Goal: Obtain resource: Download file/media

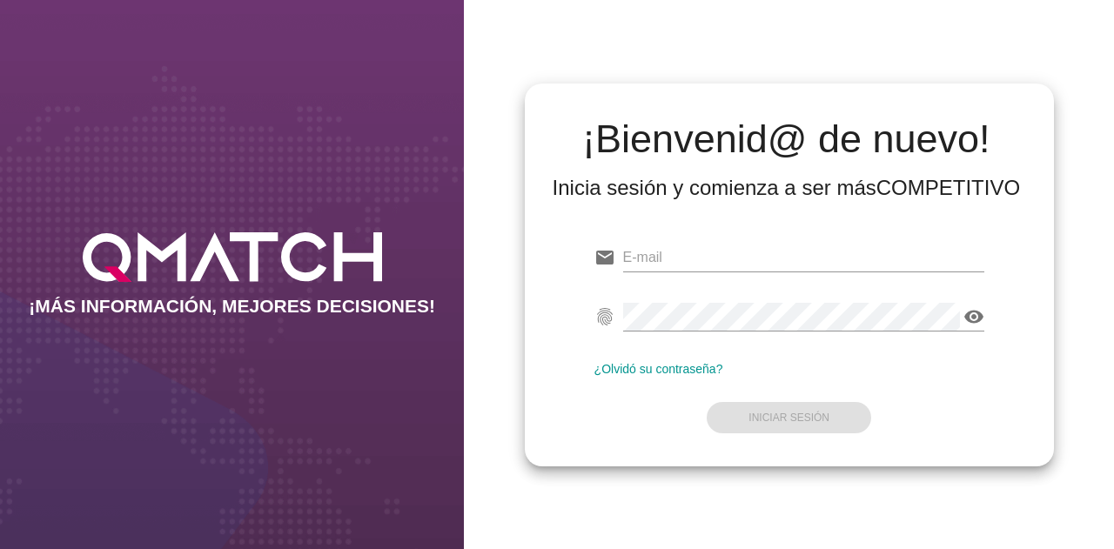
type input "[PERSON_NAME][EMAIL_ADDRESS][PERSON_NAME][DOMAIN_NAME]"
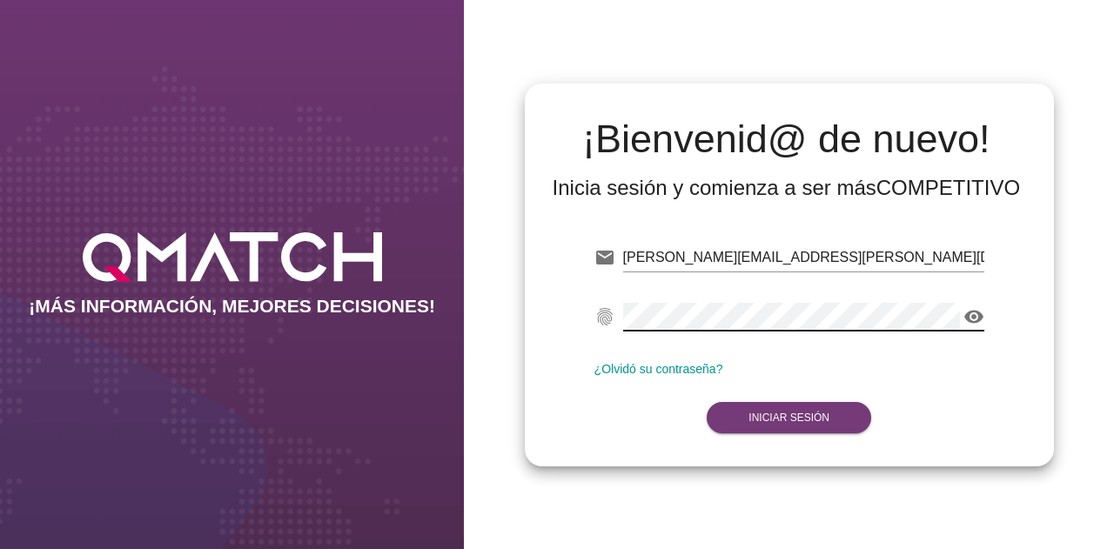
click at [773, 402] on button "Iniciar Sesión" at bounding box center [789, 417] width 164 height 31
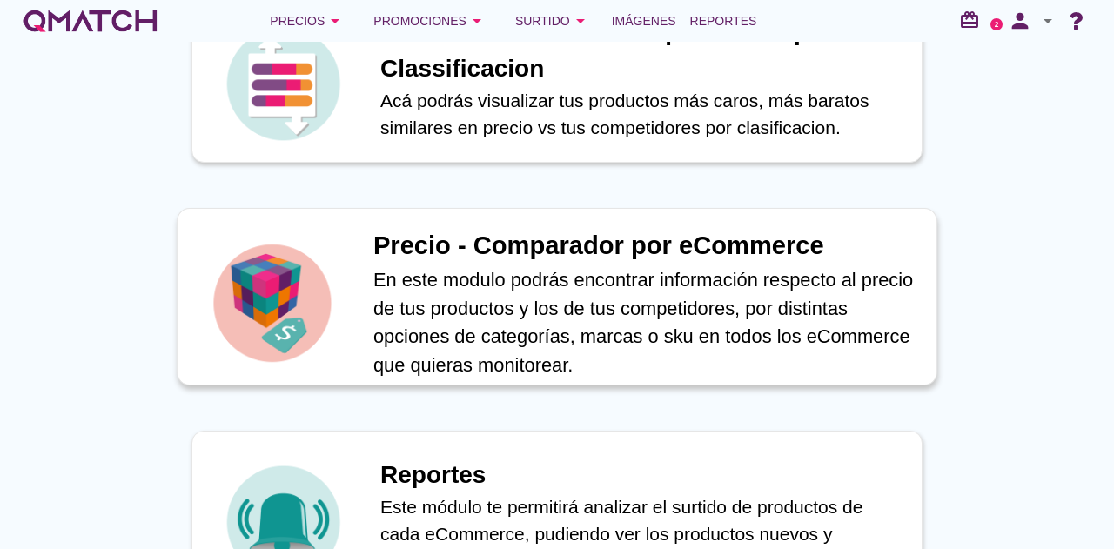
scroll to position [696, 0]
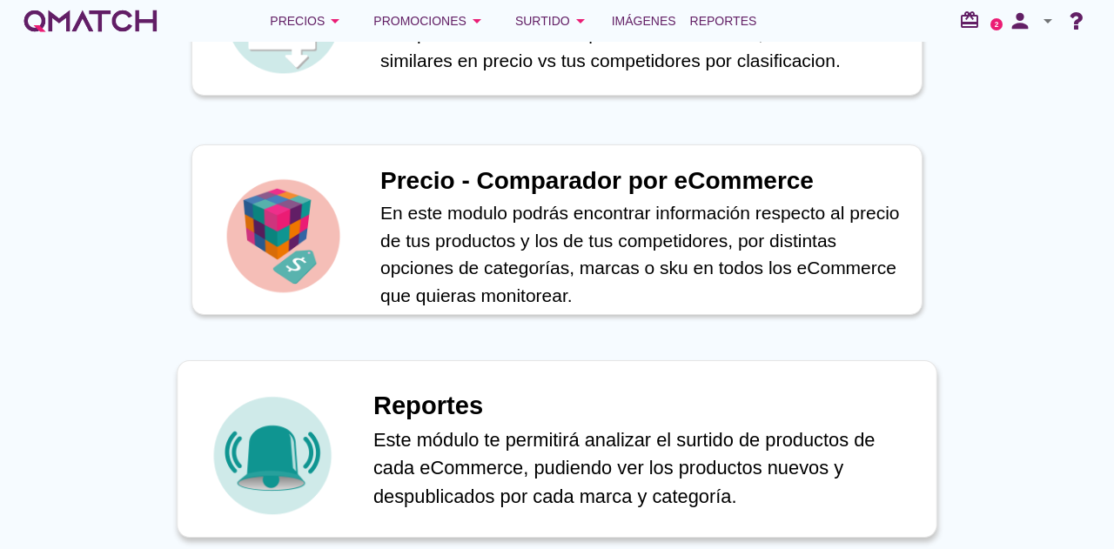
click at [628, 457] on p "Este módulo te permitirá analizar el surtido de productos de cada eCommerce, pu…" at bounding box center [645, 468] width 545 height 85
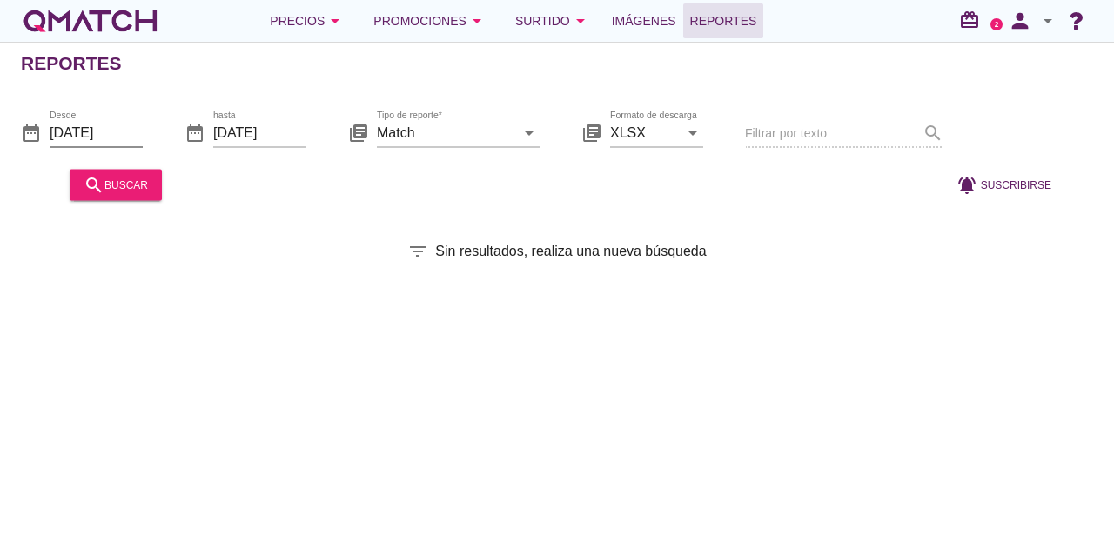
click at [114, 132] on input "[DATE]" at bounding box center [96, 132] width 93 height 28
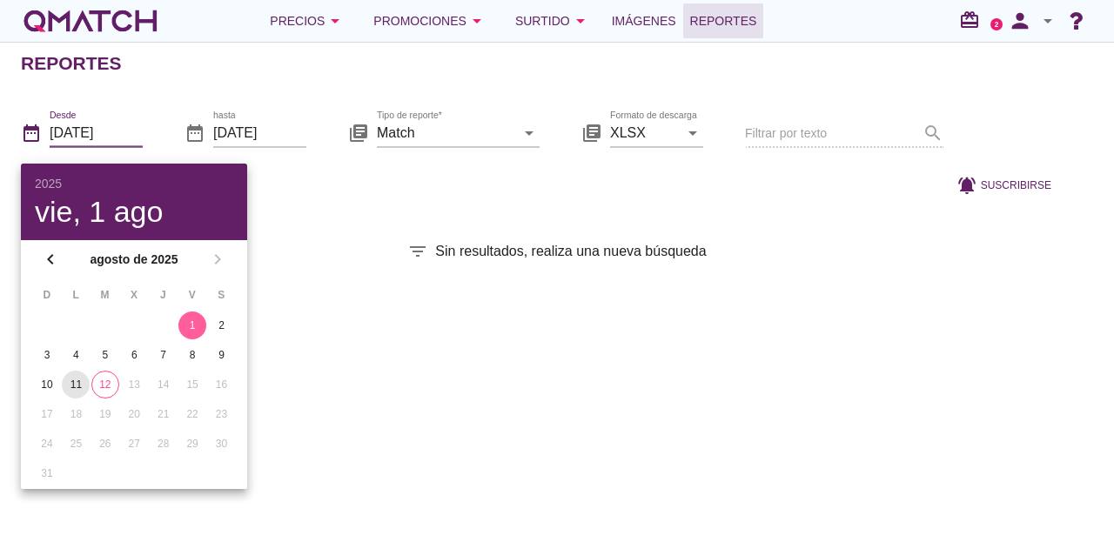
click at [78, 379] on div "11" at bounding box center [76, 385] width 28 height 16
type input "[DATE]"
click at [280, 125] on input "[DATE]" at bounding box center [259, 132] width 93 height 28
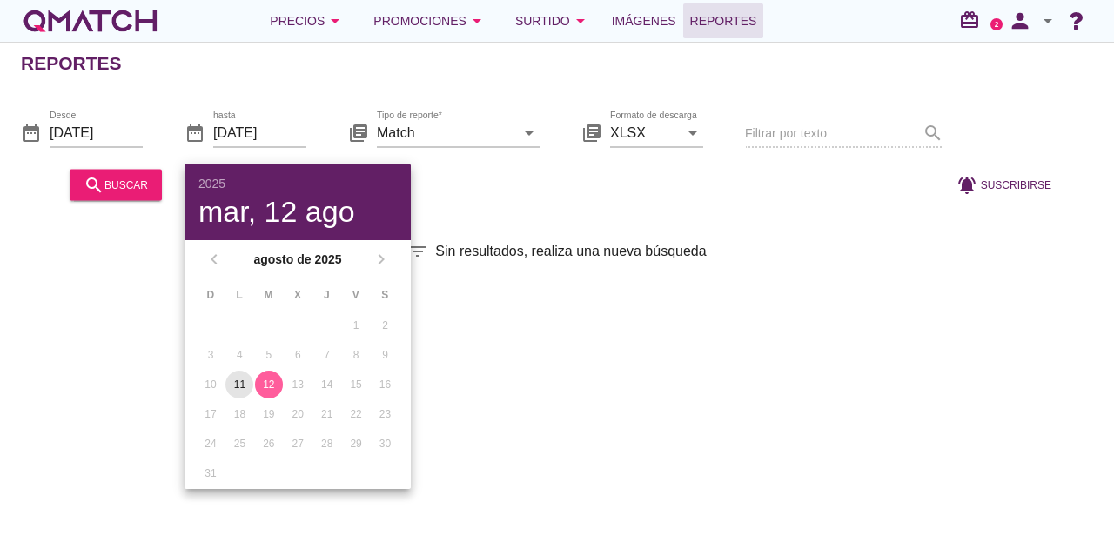
click at [234, 377] on div "11" at bounding box center [239, 385] width 28 height 16
type input "[DATE]"
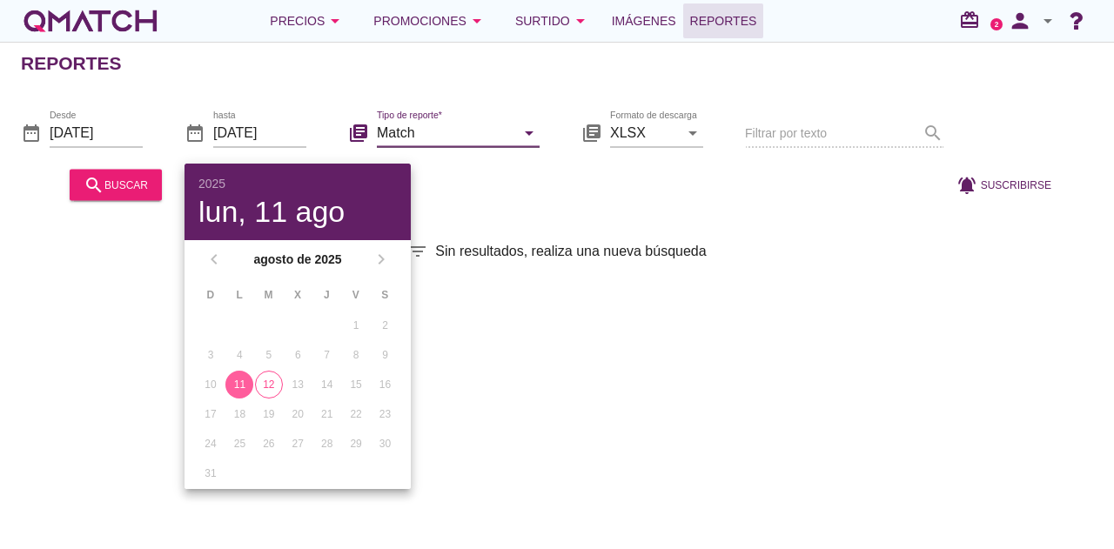
click at [512, 138] on input "Match" at bounding box center [446, 132] width 138 height 28
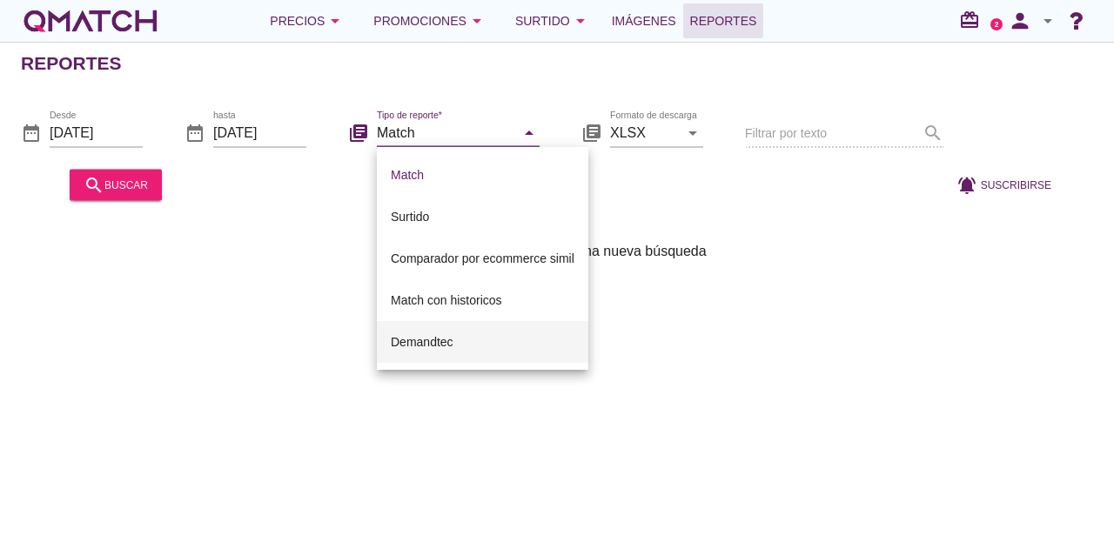
click at [470, 338] on div "Demandtec" at bounding box center [483, 342] width 184 height 21
type input "Demandtec"
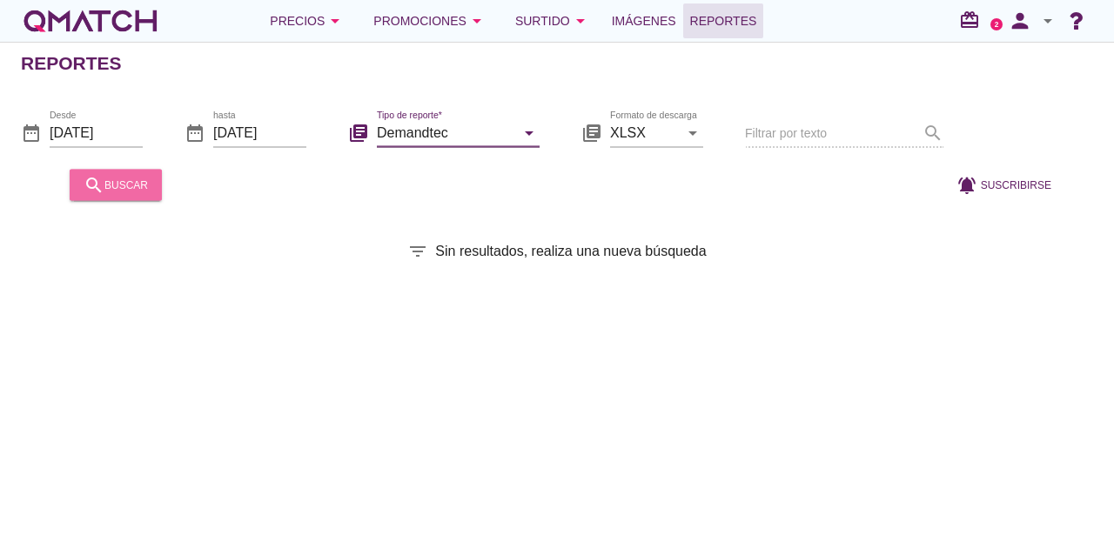
click at [156, 182] on button "search buscar" at bounding box center [116, 184] width 92 height 31
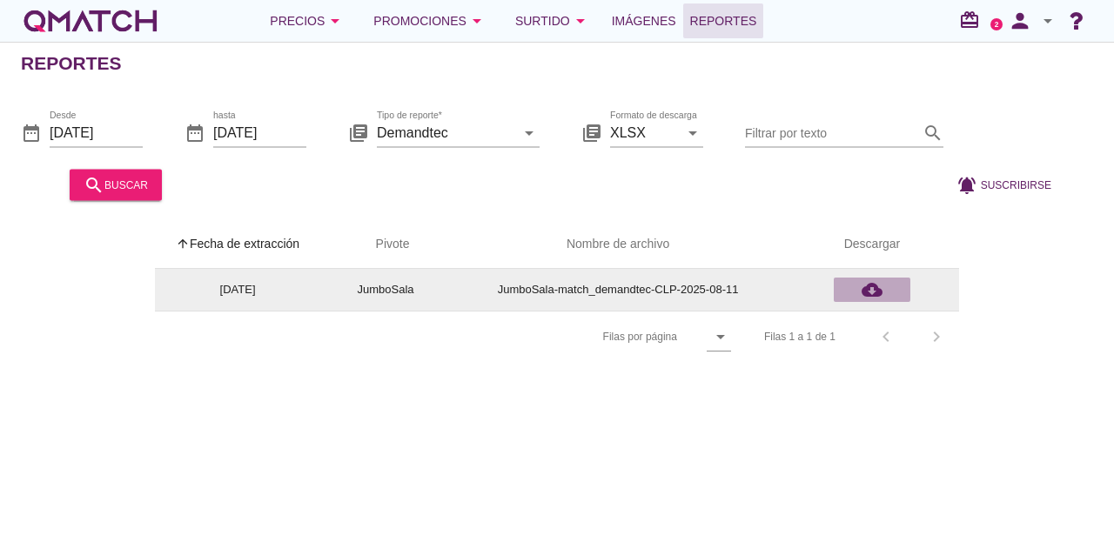
click at [882, 292] on icon "cloud_download" at bounding box center [872, 289] width 21 height 21
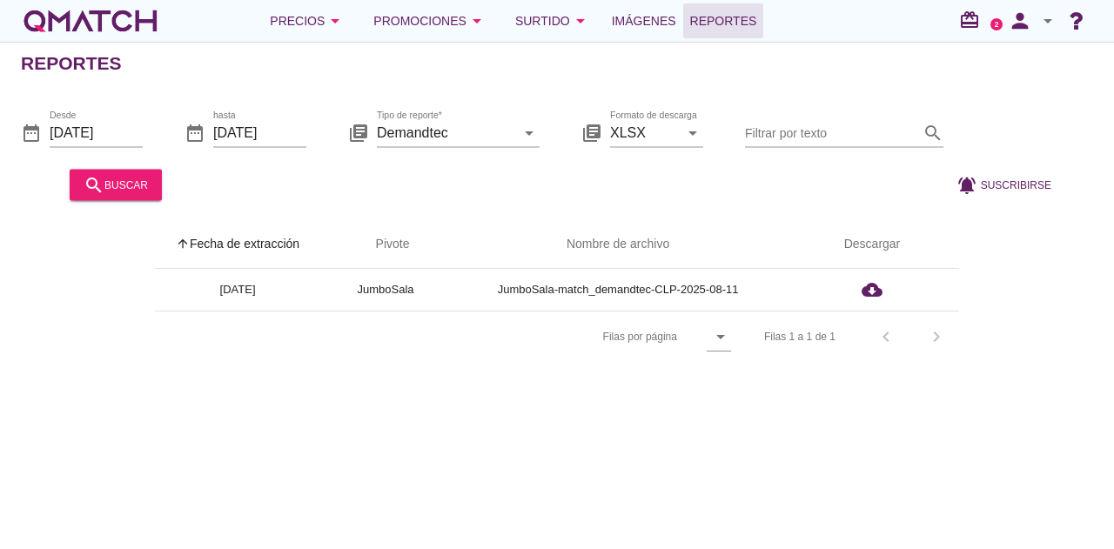
click at [781, 428] on div "Reportes date_range Desde [DATE] date_range hasta [DATE] library_books Tipo de …" at bounding box center [557, 295] width 1114 height 507
click at [780, 457] on div "Reportes date_range Desde [DATE] date_range hasta [DATE] library_books Tipo de …" at bounding box center [557, 295] width 1114 height 507
